Goal: Find specific page/section: Find specific page/section

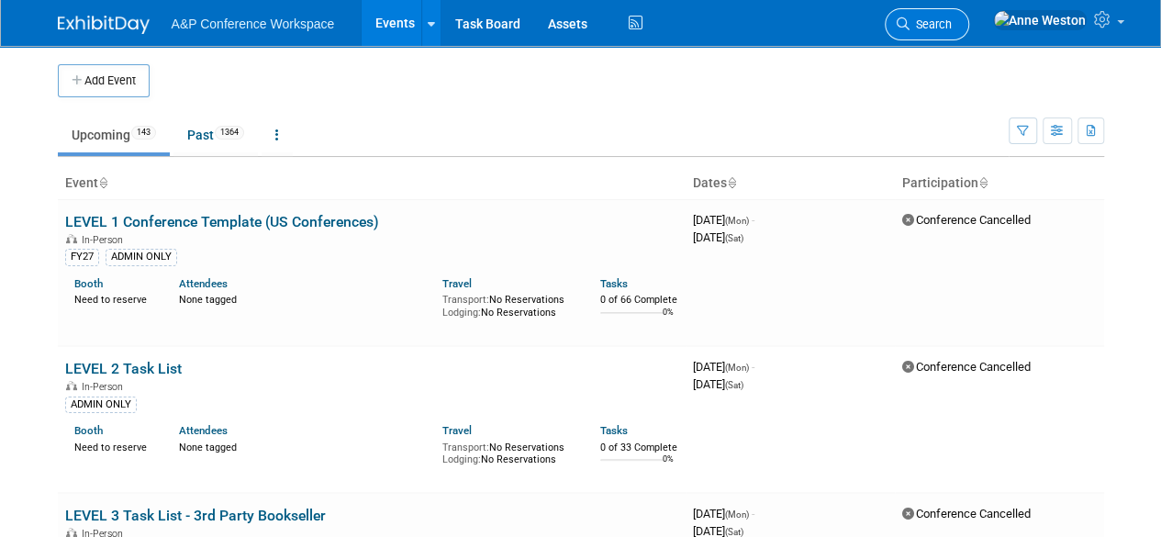
click at [952, 21] on span "Search" at bounding box center [930, 24] width 42 height 14
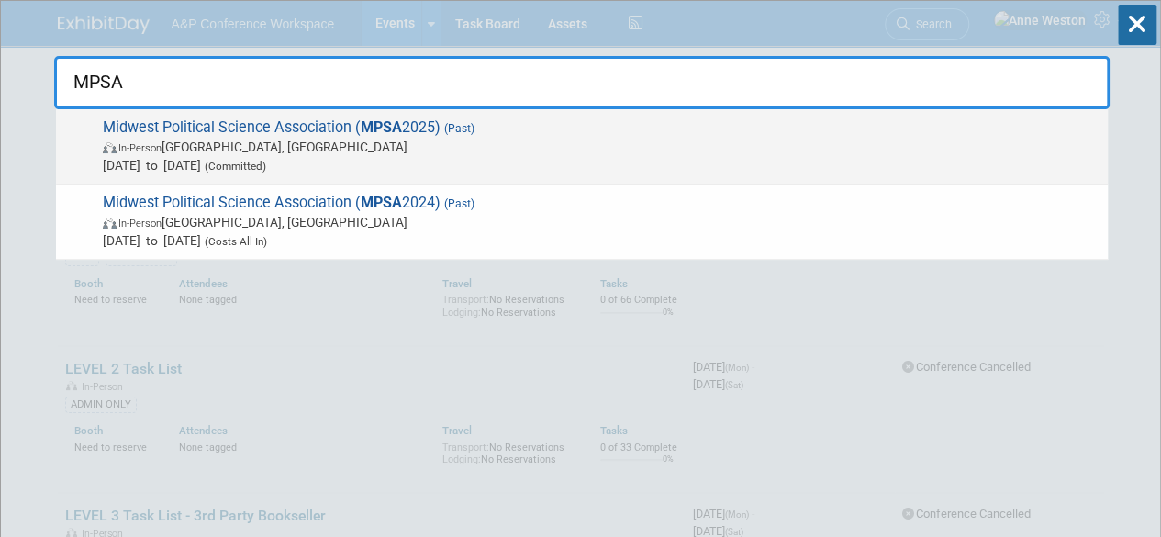
type input "MPSA"
click at [208, 128] on span "Midwest Political Science Association ( MPSA 2025) (Past) In-Person [GEOGRAPHIC…" at bounding box center [597, 146] width 1001 height 56
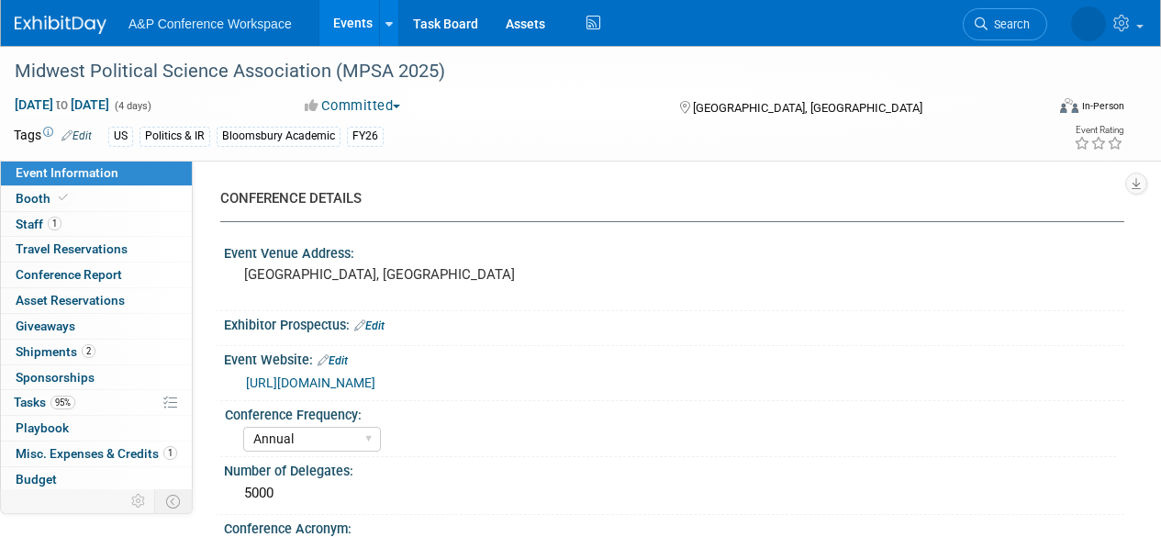
select select "Annual"
select select "Level 2"
select select "In-Person Booth"
select select "Politics & International Relations"
select select "Rowman"
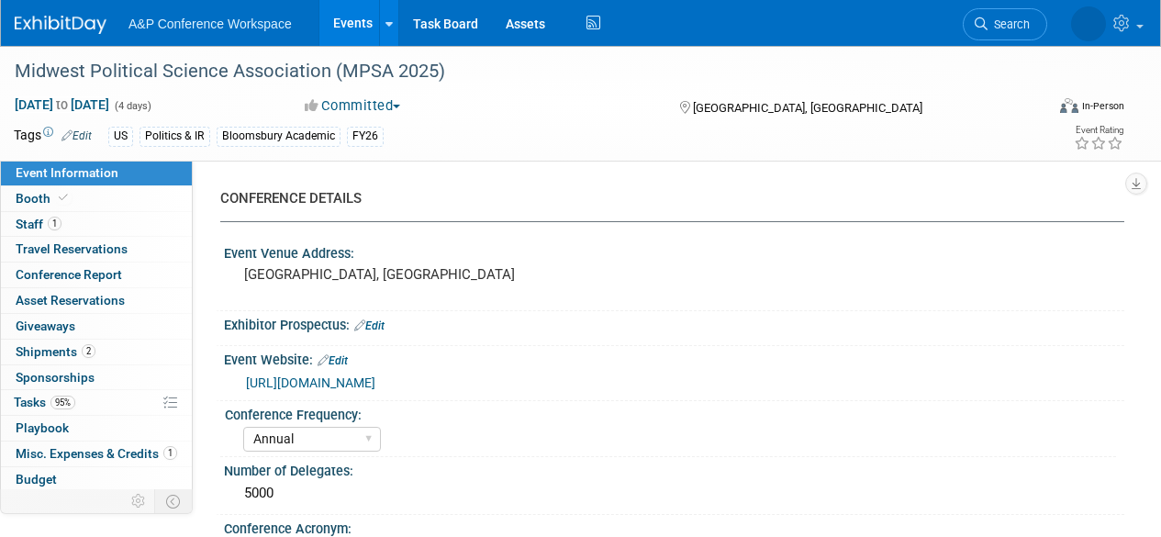
select select "Amanda Oney"
select select "Ami Reitmeier"
select select "Paige Domantey"
select select "Networking/Commissioning"
